Goal: Find specific page/section: Find specific page/section

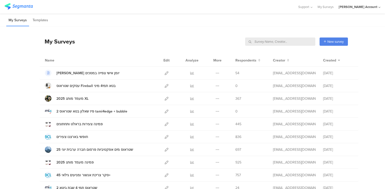
click at [291, 43] on input "text" at bounding box center [280, 42] width 70 height 8
type input "ש"
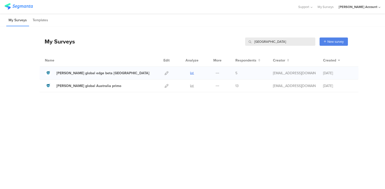
type input "australia"
click at [192, 74] on icon at bounding box center [192, 73] width 4 height 4
click at [256, 41] on input "australia" at bounding box center [280, 42] width 70 height 8
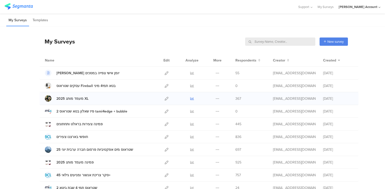
click at [191, 99] on icon at bounding box center [192, 99] width 4 height 4
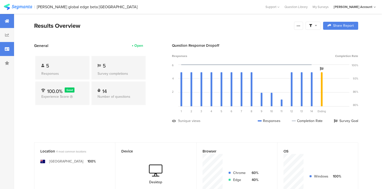
click at [5, 46] on div at bounding box center [7, 49] width 14 height 14
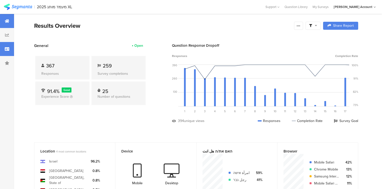
click at [9, 51] on icon at bounding box center [7, 49] width 5 height 4
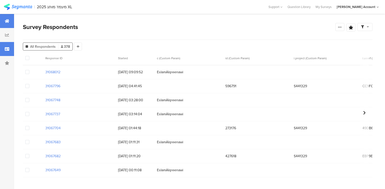
click at [3, 20] on div at bounding box center [7, 21] width 14 height 14
